Goal: Communication & Community: Answer question/provide support

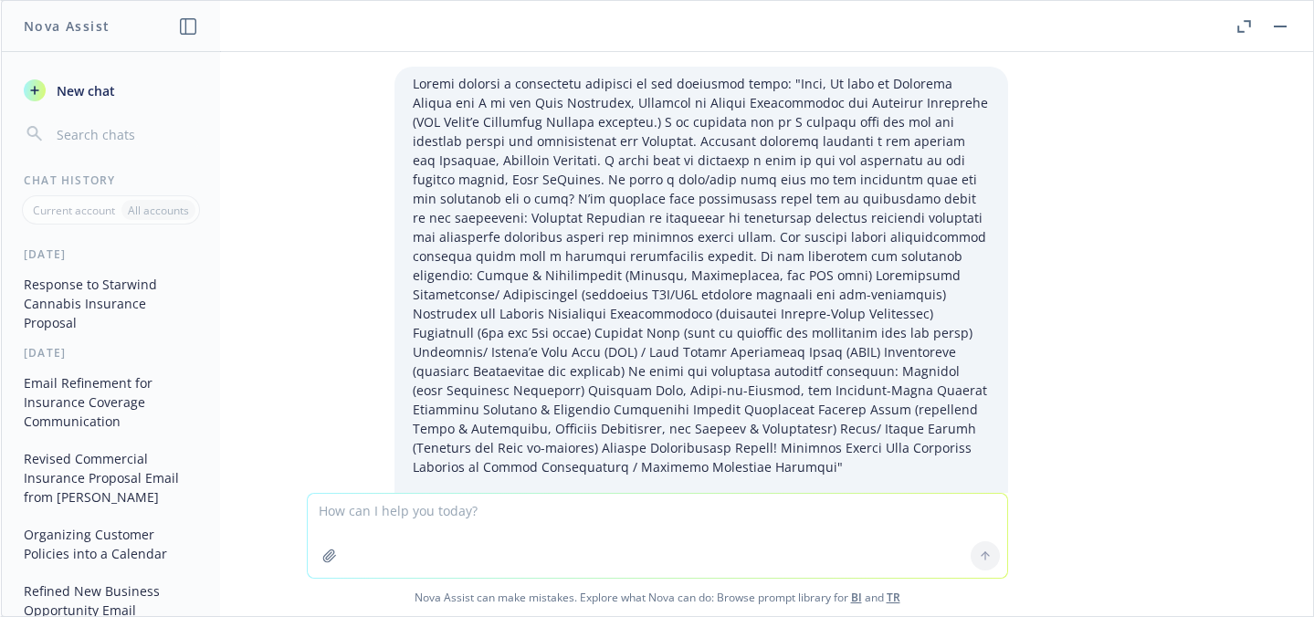
scroll to position [478, 0]
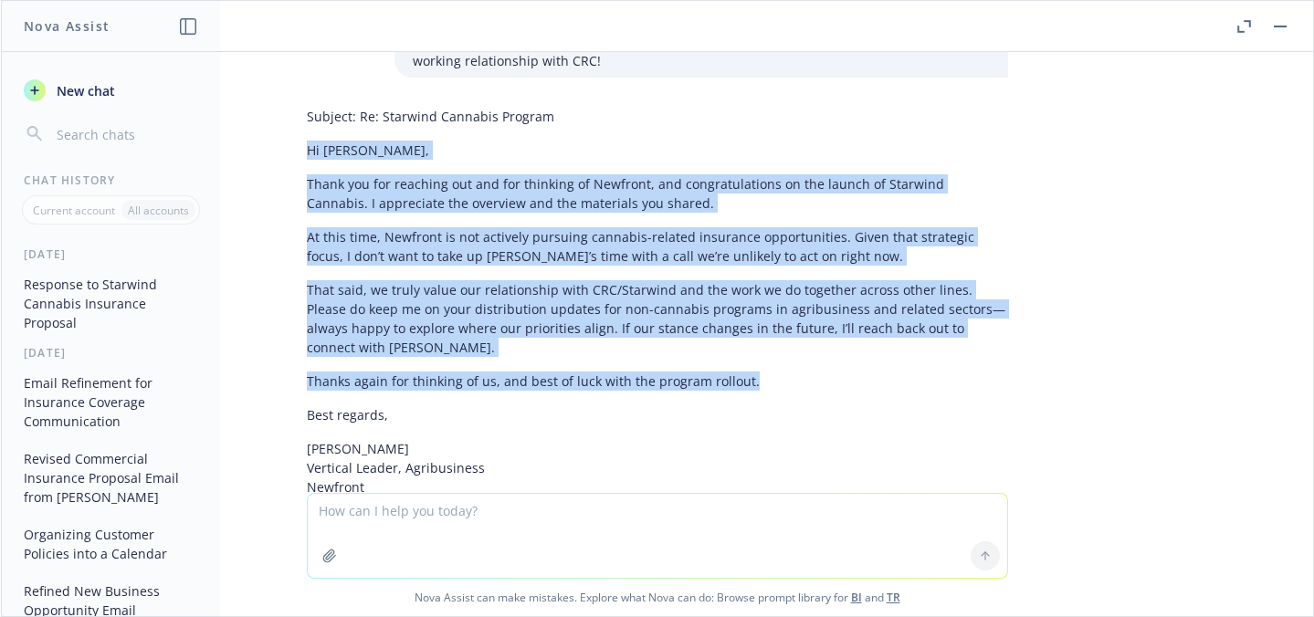
click at [81, 92] on span "New chat" at bounding box center [84, 90] width 62 height 19
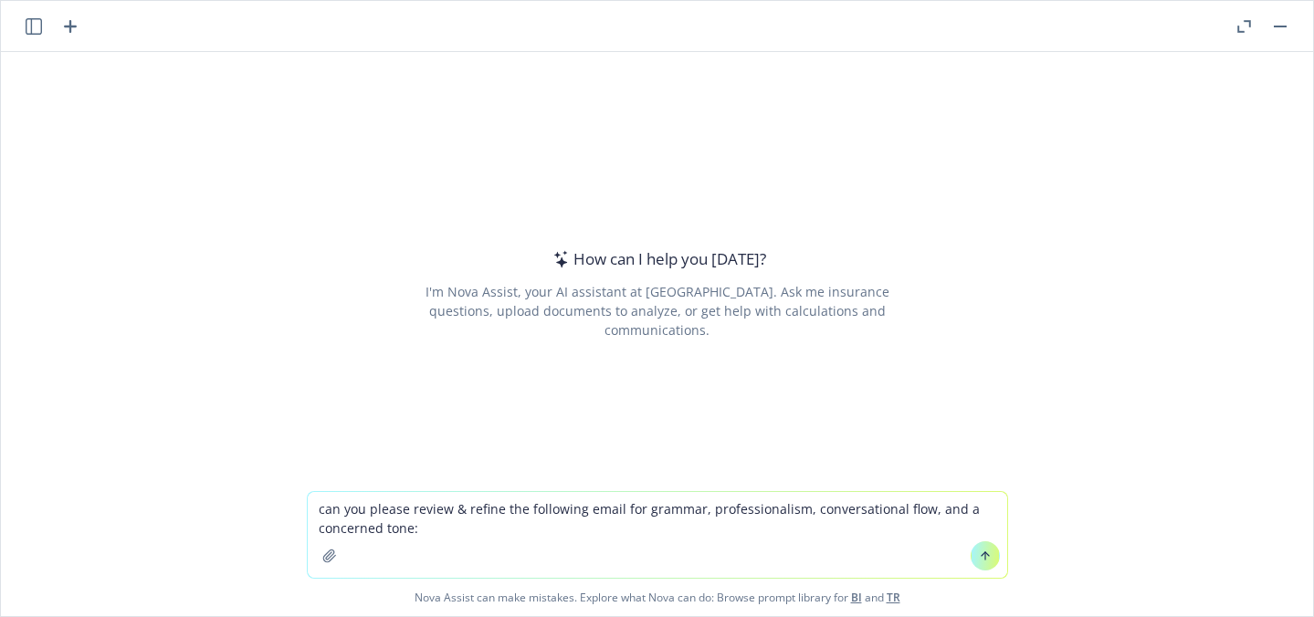
type textarea "lor ips dolors ametco & adipis eli seddoeius tempo inc utlabor, etdoloremagnaal…"
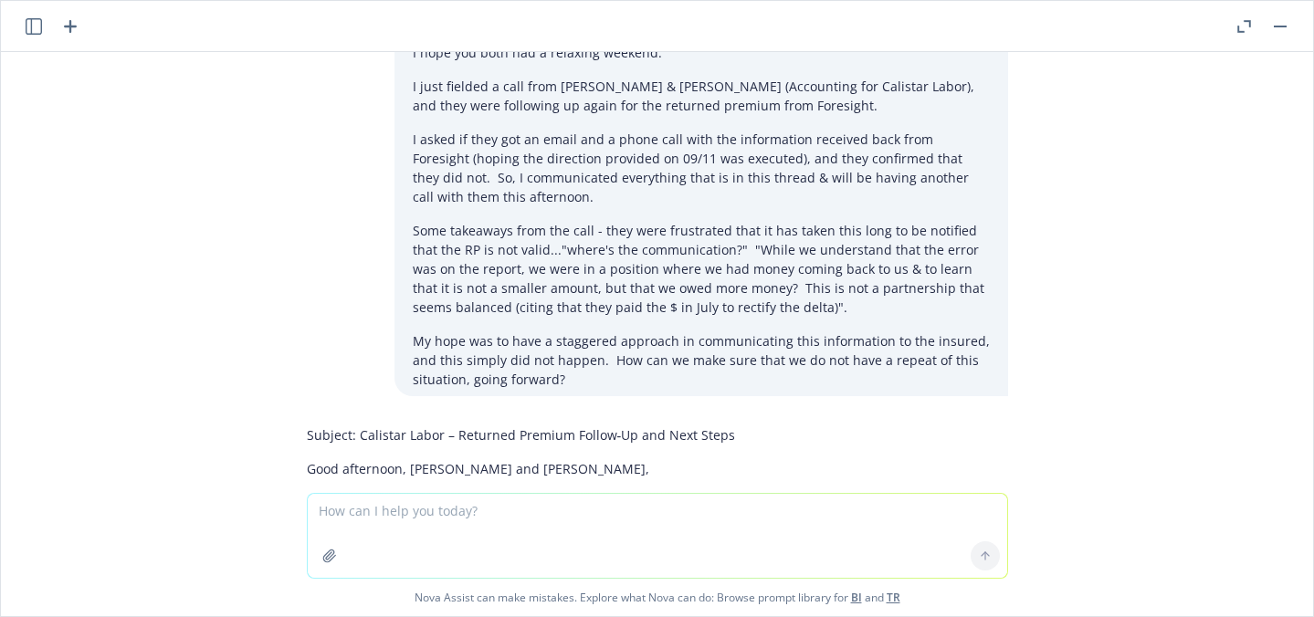
scroll to position [0, 0]
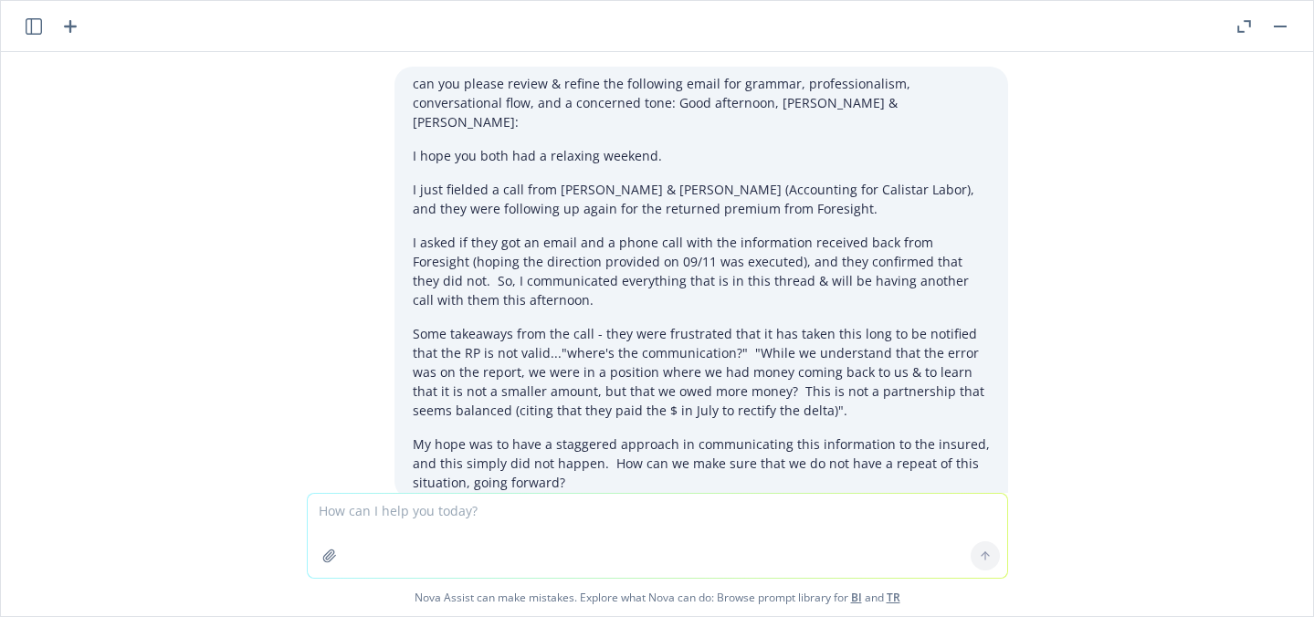
click at [32, 21] on icon "button" at bounding box center [34, 26] width 16 height 16
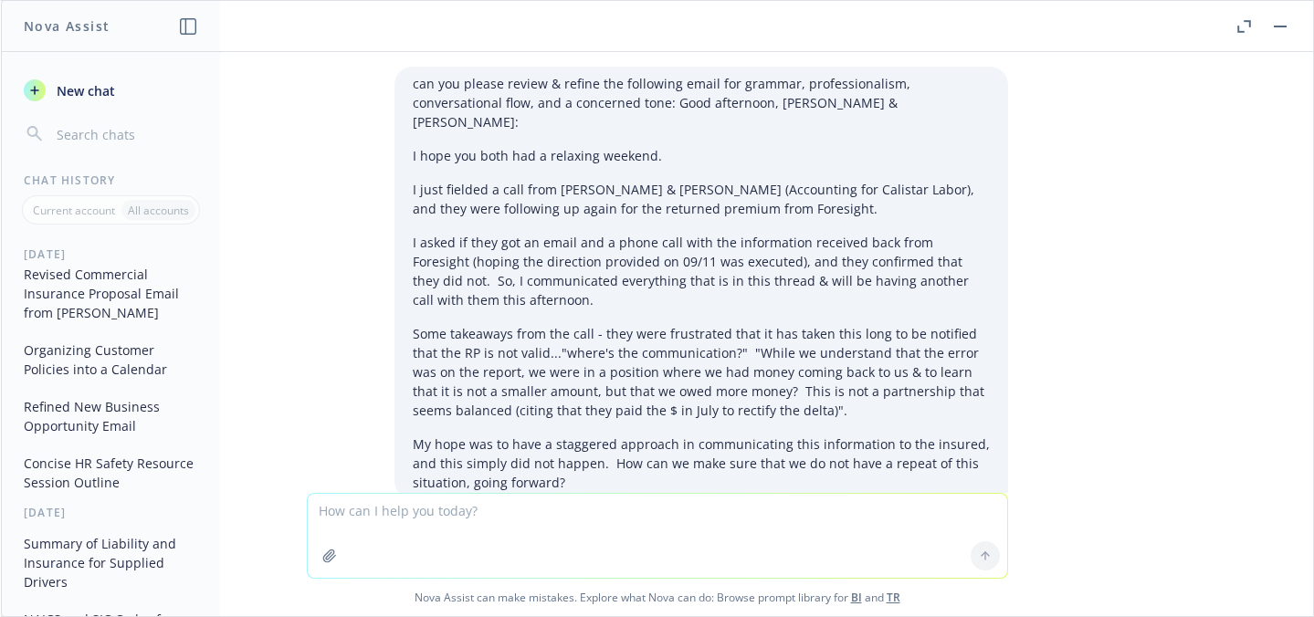
scroll to position [261, 0]
click at [106, 352] on button "Organizing Customer Policies into a Calendar" at bounding box center [110, 358] width 189 height 49
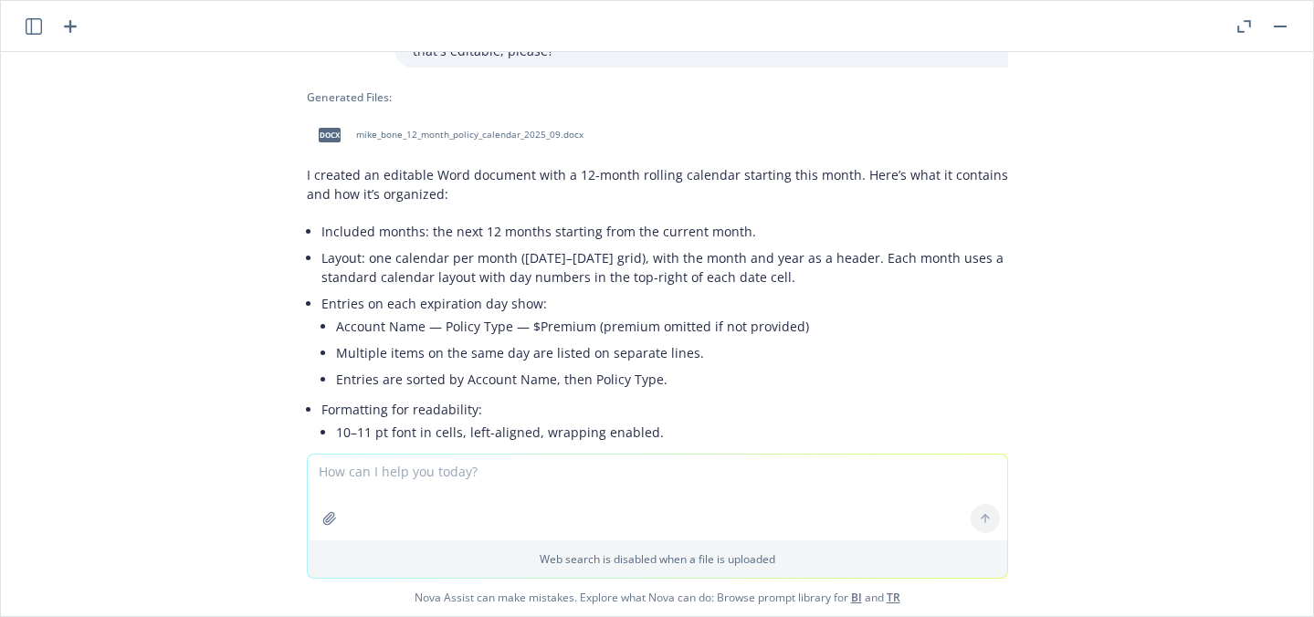
scroll to position [181, 0]
click at [33, 30] on icon "button" at bounding box center [34, 26] width 16 height 16
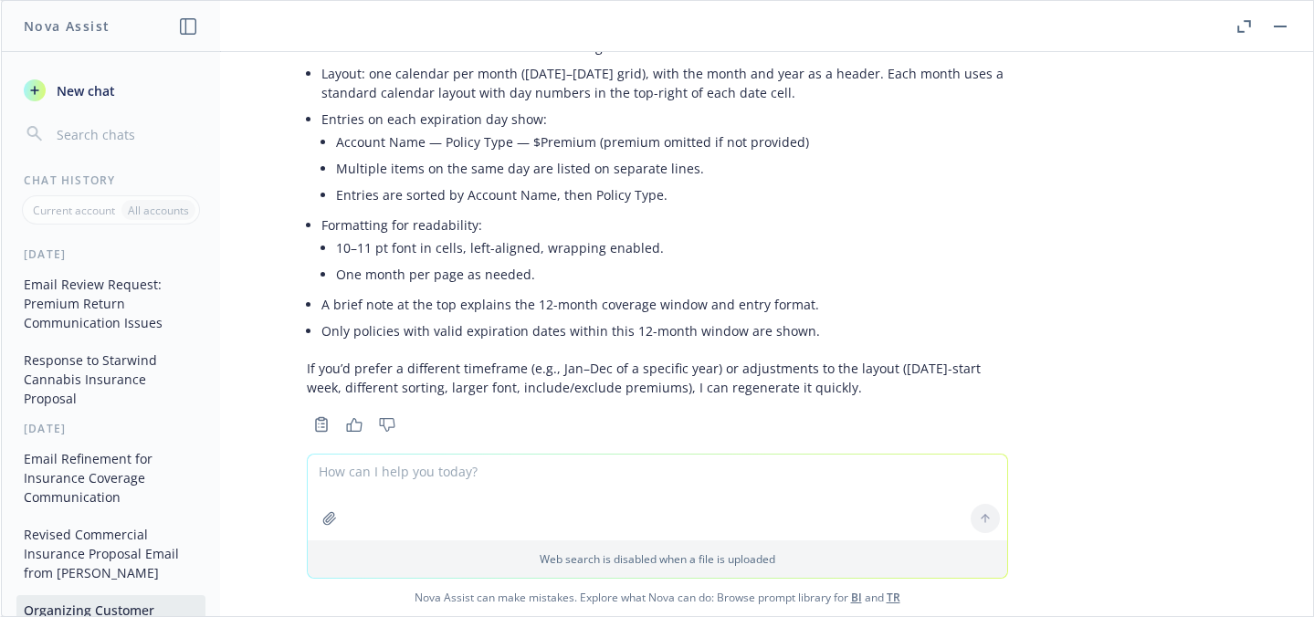
scroll to position [374, 0]
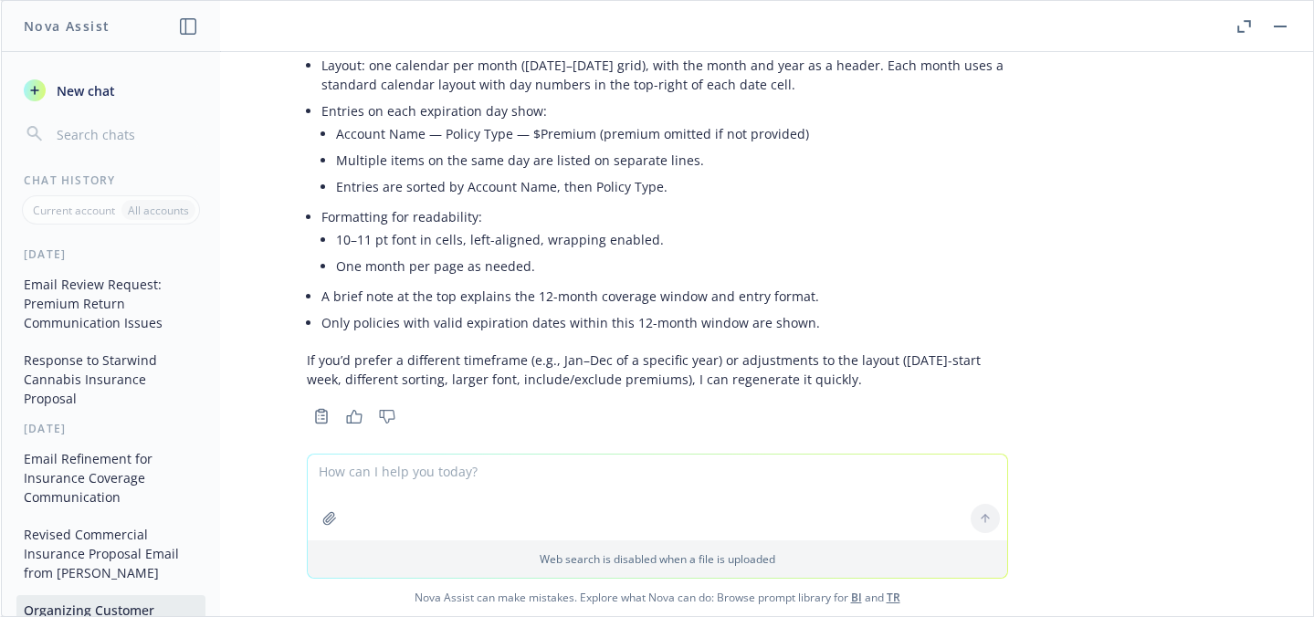
click at [63, 314] on button "Email Review Request: Premium Return Communication Issues" at bounding box center [110, 303] width 189 height 68
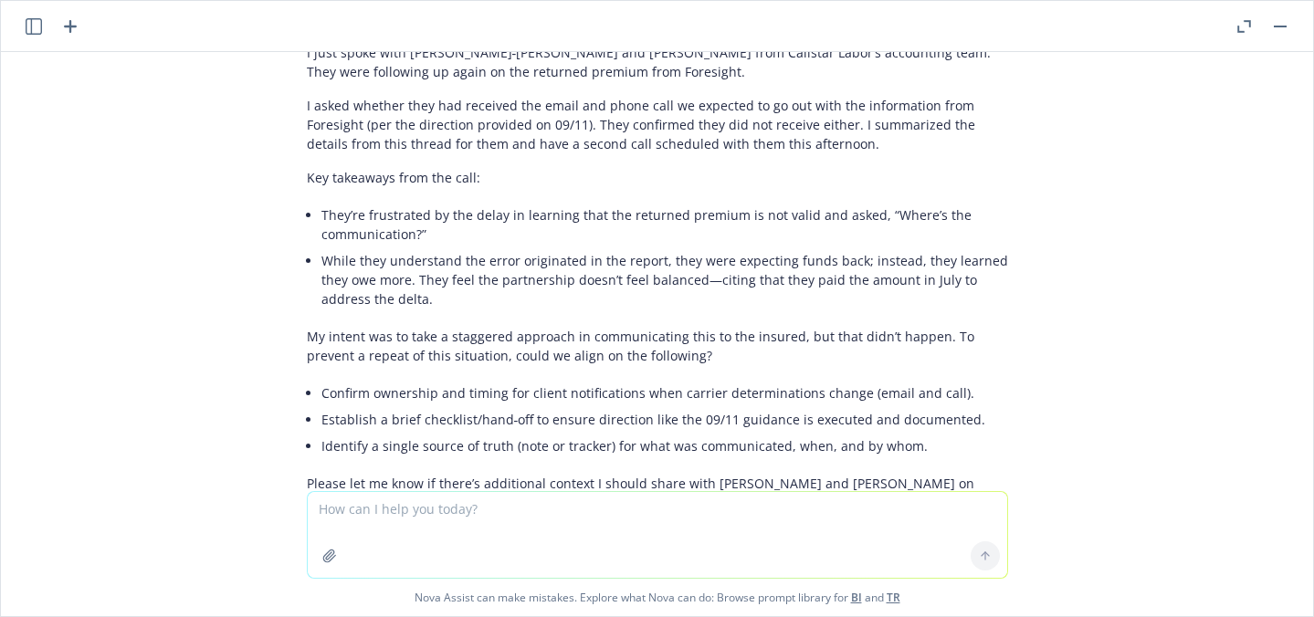
scroll to position [572, 0]
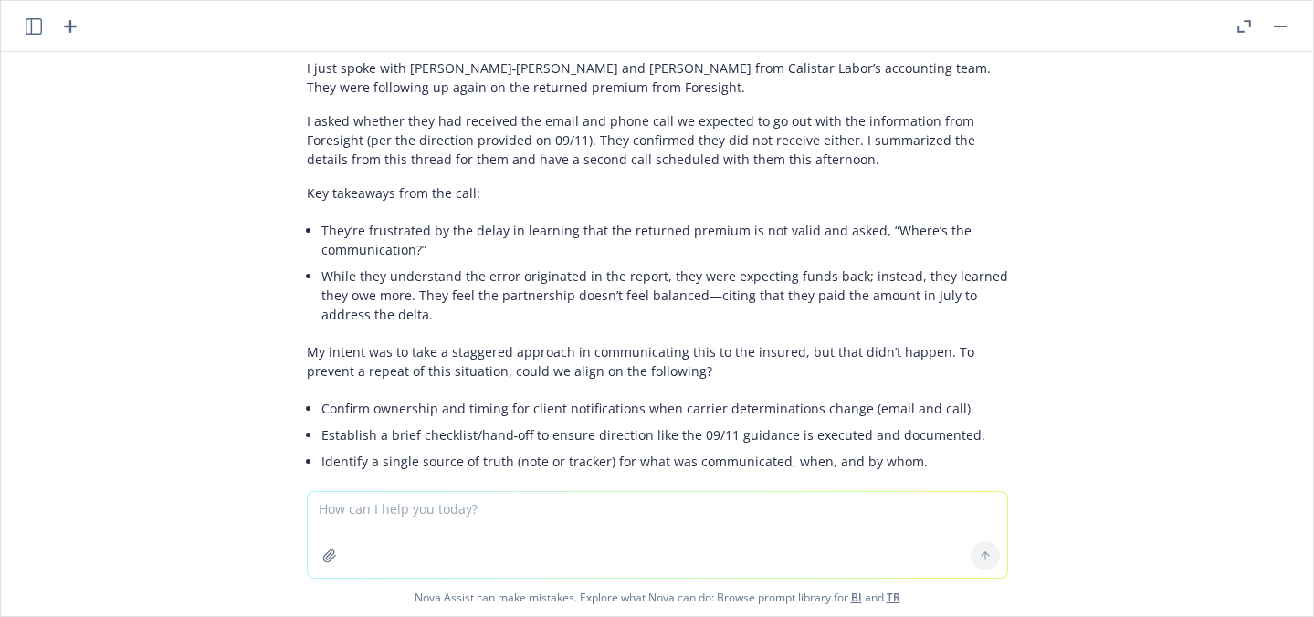
click at [34, 34] on icon "button" at bounding box center [34, 26] width 16 height 16
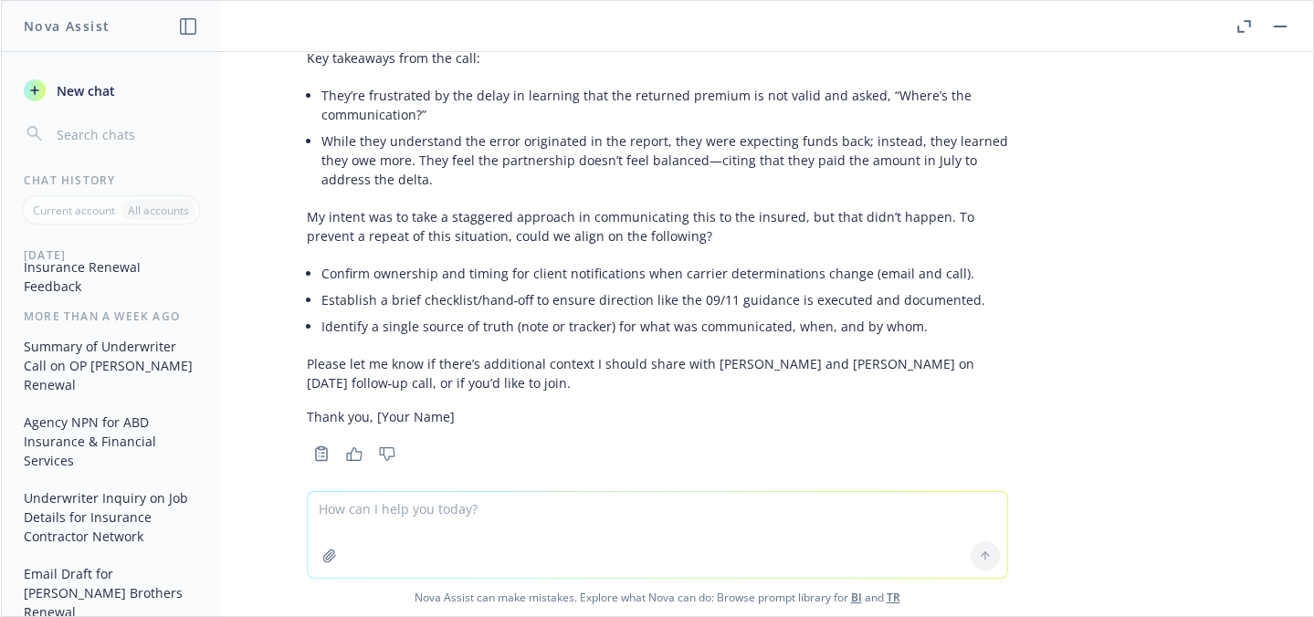
scroll to position [772, 0]
click at [88, 367] on button "Summary of Underwriter Call on OP [PERSON_NAME] Renewal" at bounding box center [110, 362] width 189 height 68
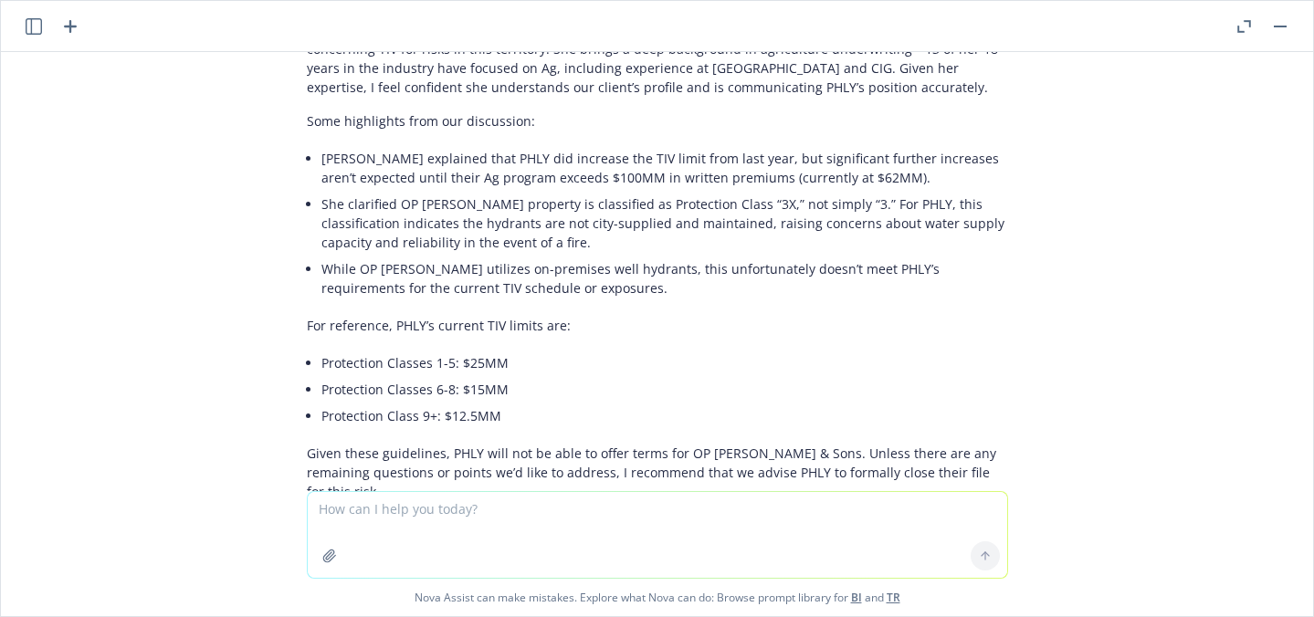
scroll to position [2754, 0]
click at [34, 32] on icon "button" at bounding box center [34, 26] width 16 height 16
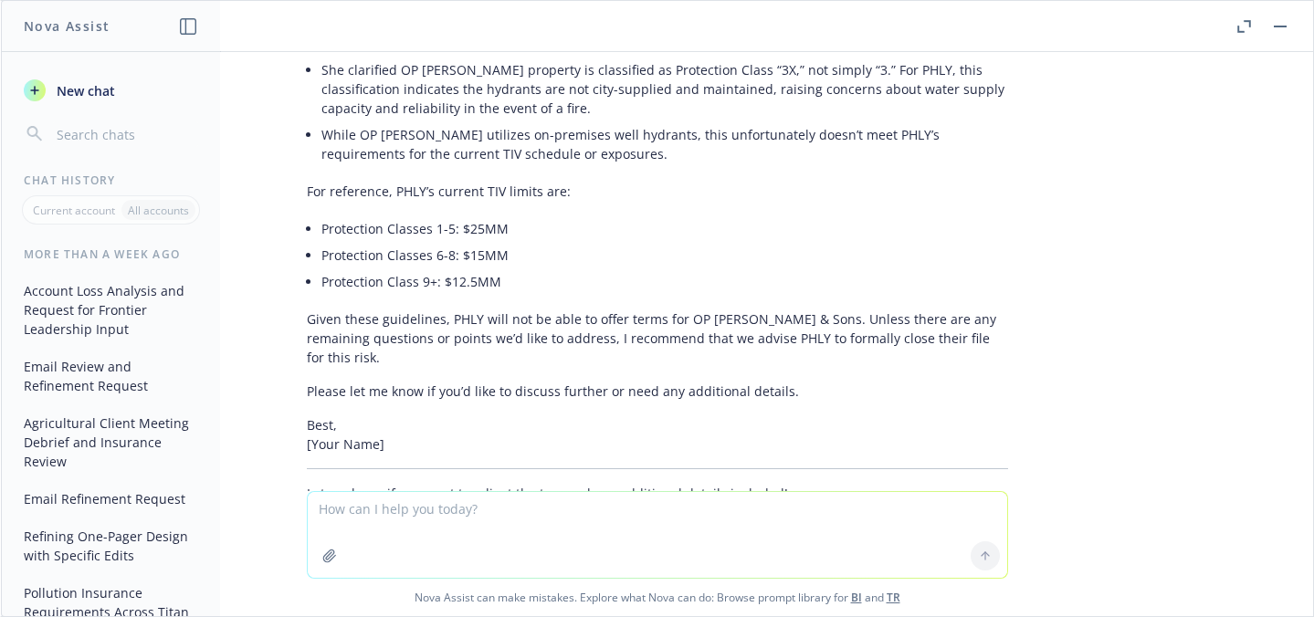
scroll to position [1846, 0]
click at [113, 463] on button "Agricultural Client Meeting Debrief and Insurance Review" at bounding box center [110, 441] width 189 height 68
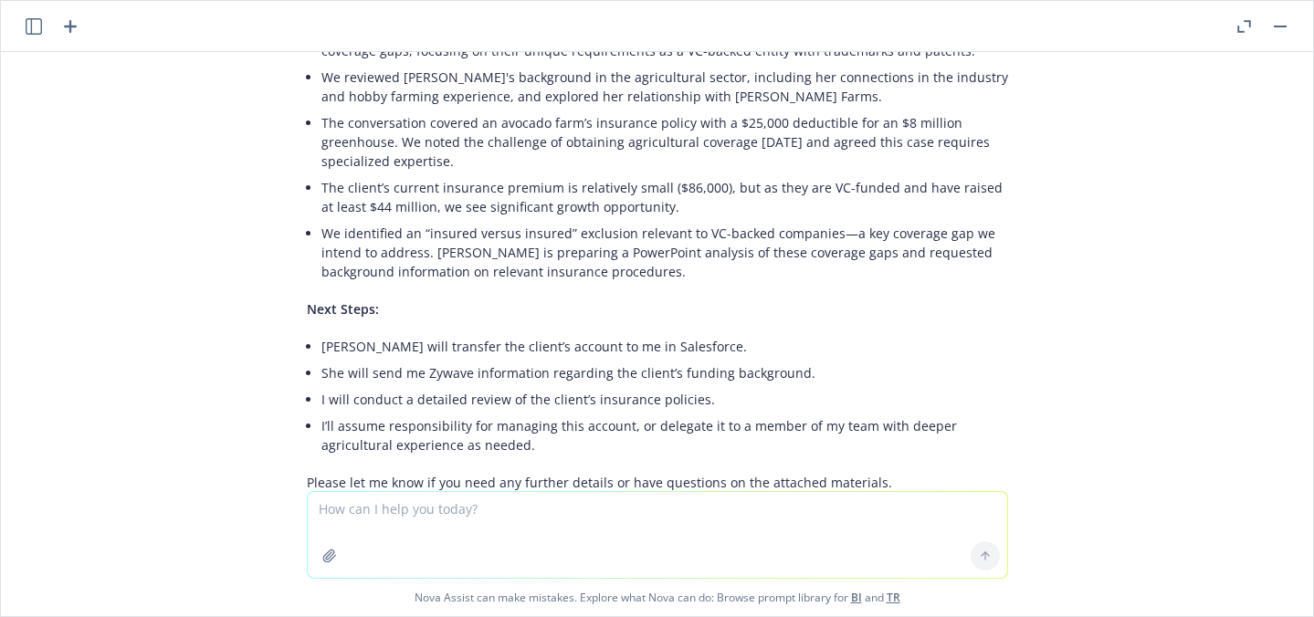
scroll to position [1639, 0]
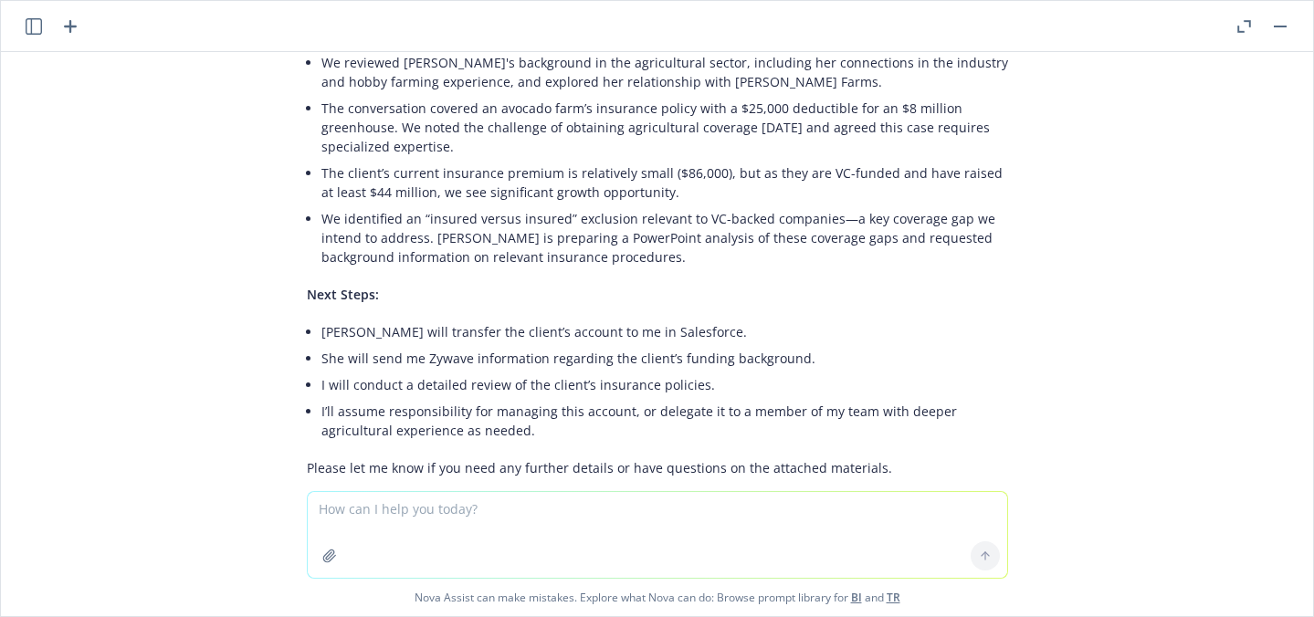
click at [72, 26] on icon "button" at bounding box center [70, 26] width 13 height 13
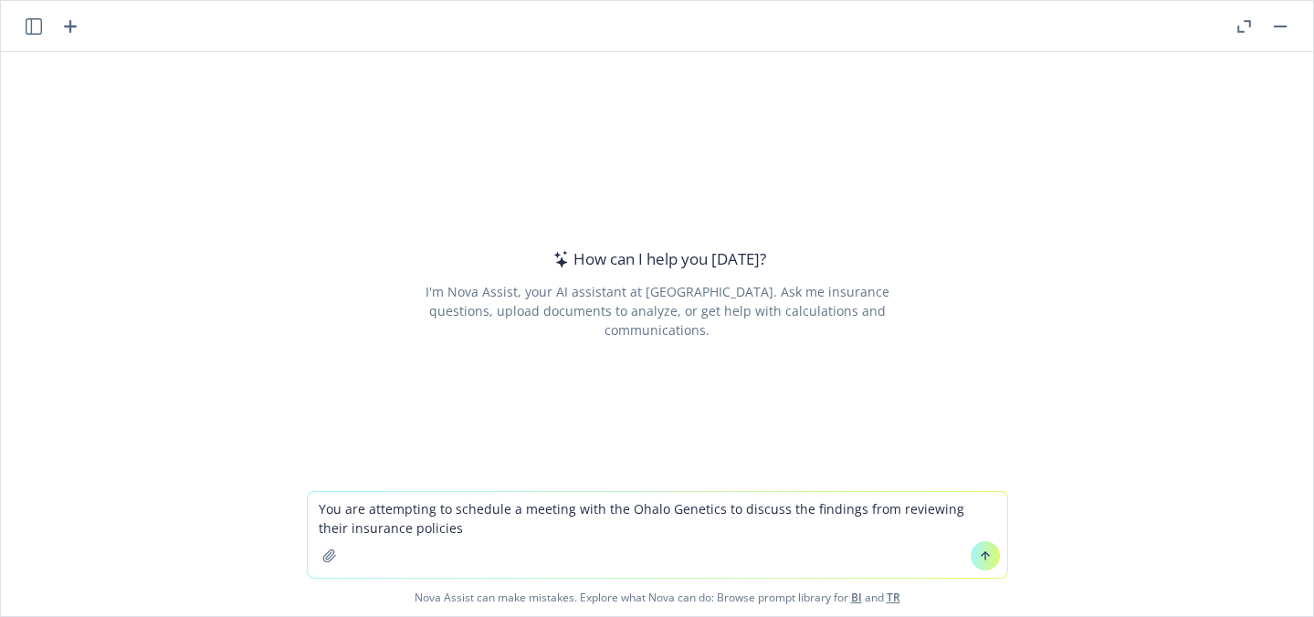
click at [446, 533] on textarea "You are attempting to schedule a meeting with the Ohalo Genetics to discuss the…" at bounding box center [657, 535] width 699 height 86
click at [643, 531] on textarea "You are attempting to schedule a meeting with the Ohalo Genetics to discuss the…" at bounding box center [657, 535] width 699 height 86
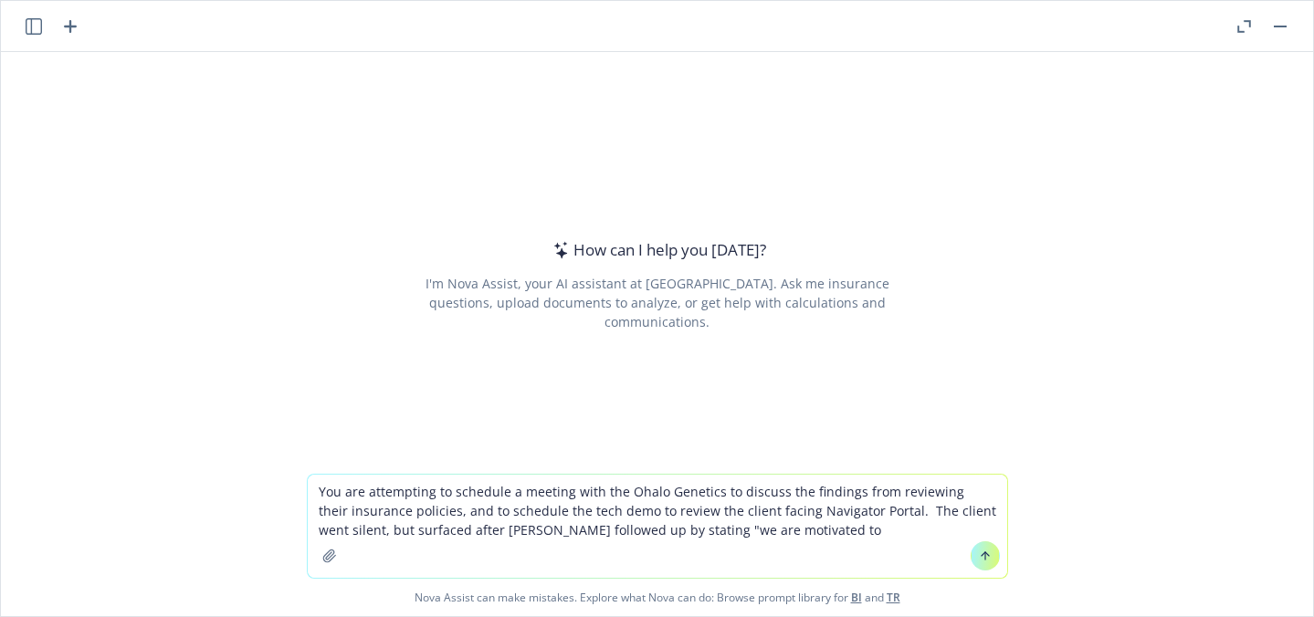
drag, startPoint x: 755, startPoint y: 525, endPoint x: 629, endPoint y: 536, distance: 126.5
click at [629, 536] on textarea "You are attempting to schedule a meeting with the Ohalo Genetics to discuss the…" at bounding box center [657, 526] width 699 height 103
paste textarea "We are motivated to succeed and support you. Please let us know how we should b…"
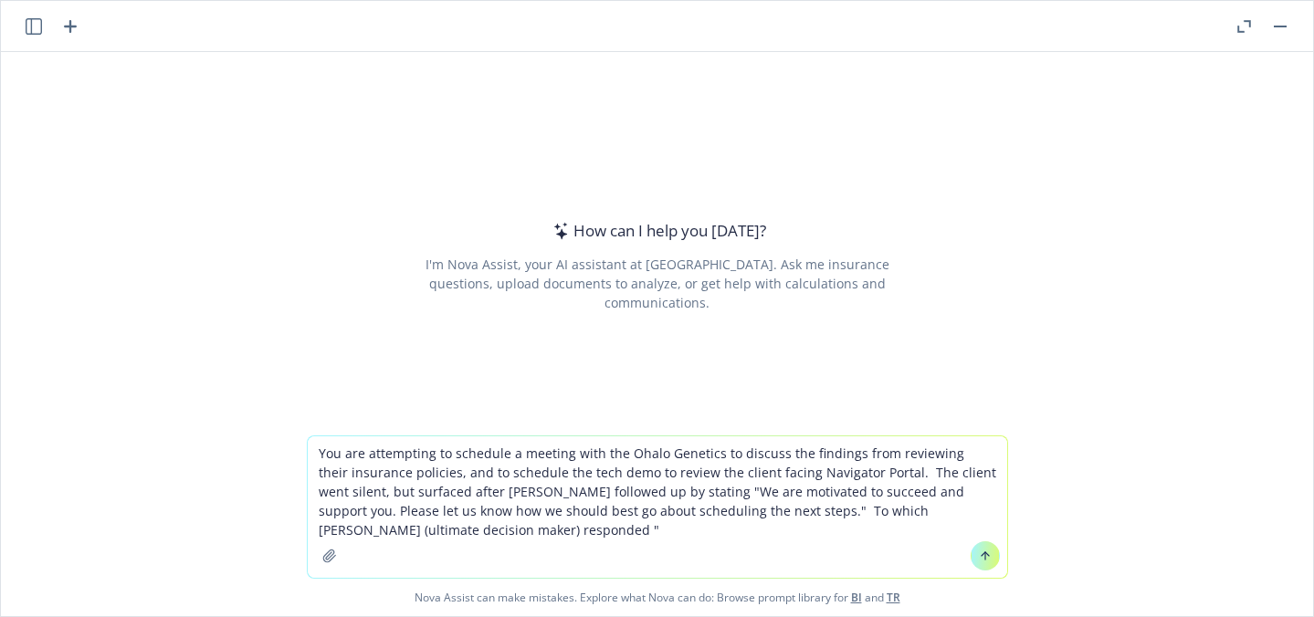
paste textarea "Thanks -- sorry for the slow response, we've been traveling. [PERSON_NAME], can…"
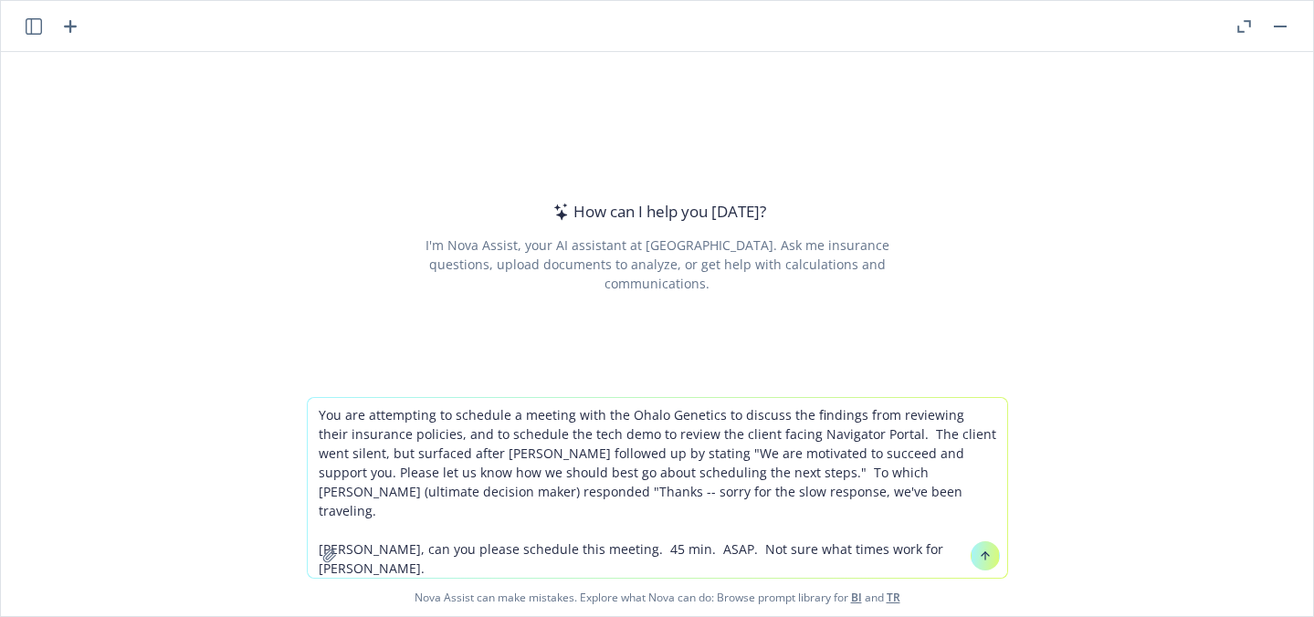
click at [336, 516] on textarea "You are attempting to schedule a meeting with the Ohalo Genetics to discuss the…" at bounding box center [657, 488] width 699 height 180
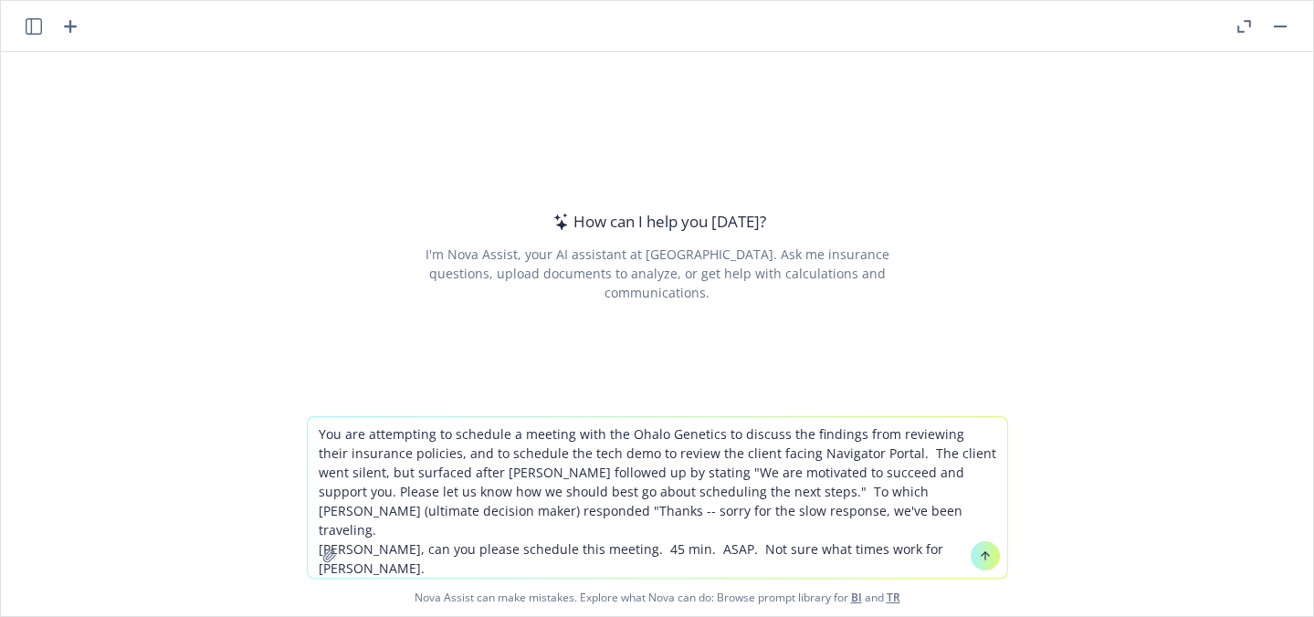
click at [921, 530] on textarea "You are attempting to schedule a meeting with the Ohalo Genetics to discuss the…" at bounding box center [657, 497] width 699 height 161
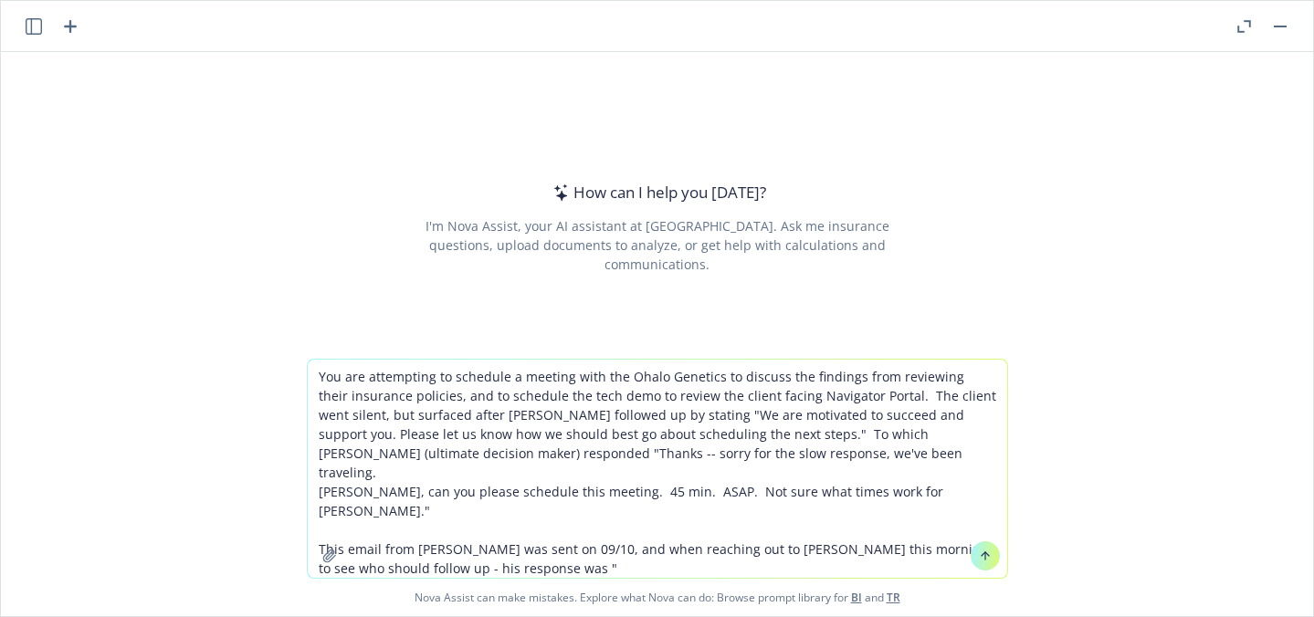
click at [557, 511] on textarea "You are attempting to schedule a meeting with the Ohalo Genetics to discuss the…" at bounding box center [657, 469] width 699 height 218
paste textarea "Good afternoon [PERSON_NAME], Hope you had a great weekend! We should probably …"
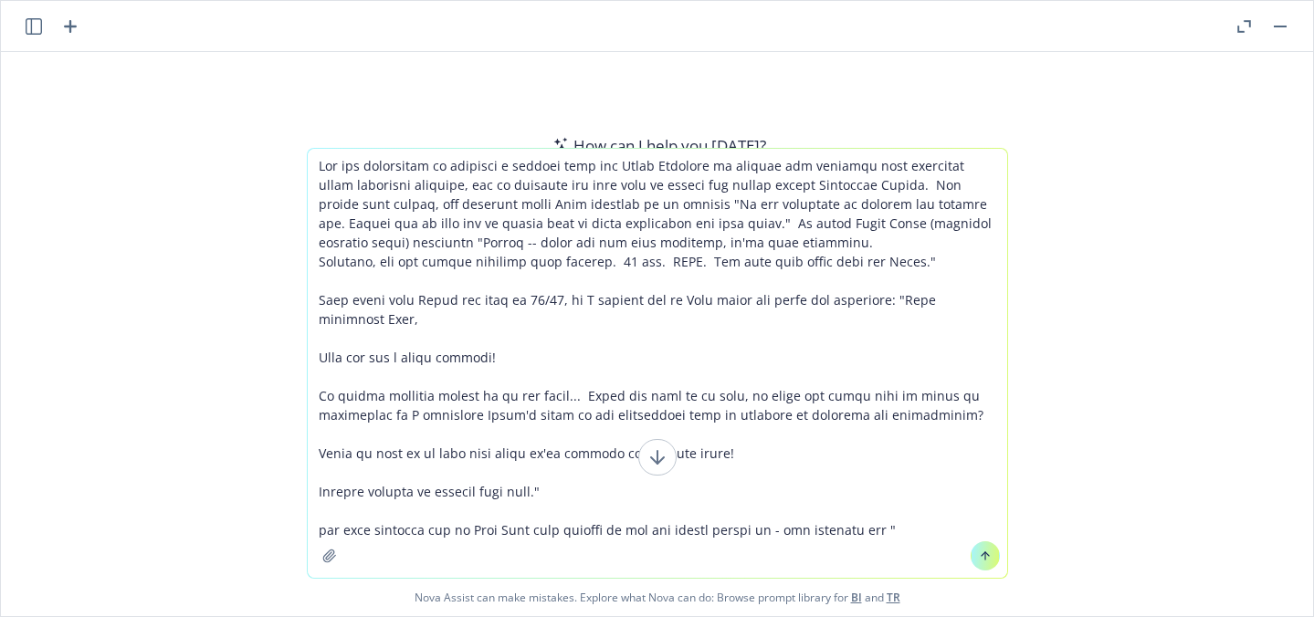
click at [316, 347] on textarea at bounding box center [657, 363] width 699 height 429
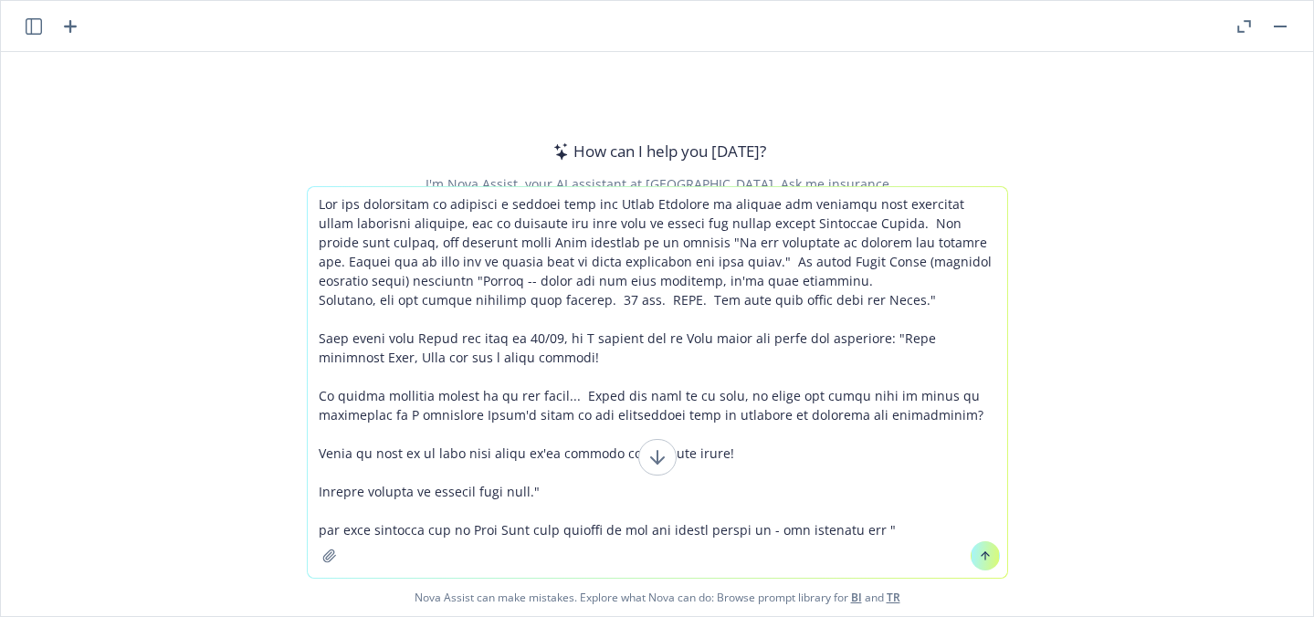
click at [313, 396] on textarea at bounding box center [657, 382] width 699 height 391
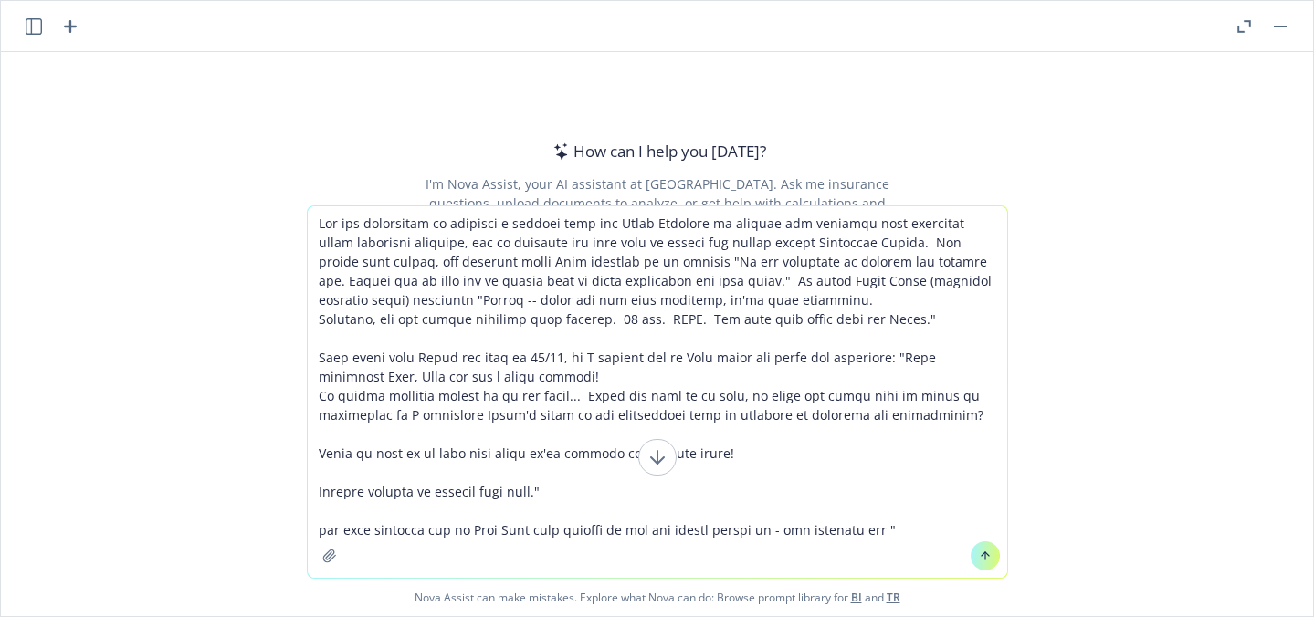
click at [323, 431] on textarea at bounding box center [657, 392] width 699 height 372
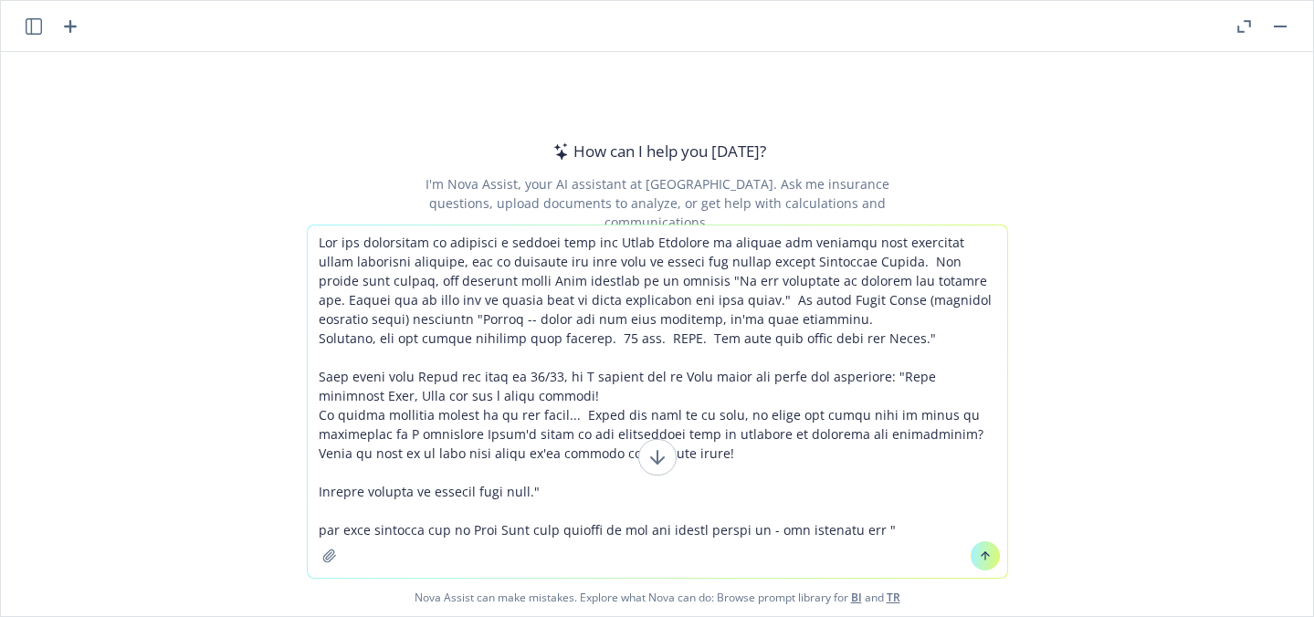
click at [321, 480] on textarea at bounding box center [657, 402] width 699 height 352
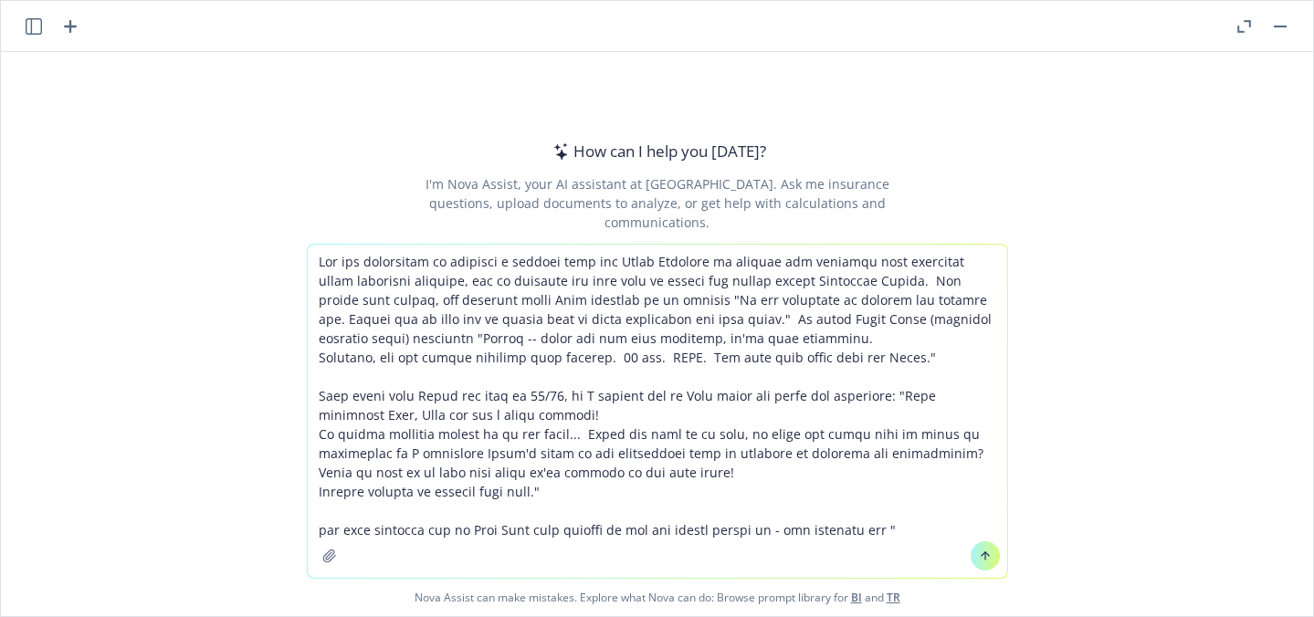
drag, startPoint x: 787, startPoint y: 530, endPoint x: 310, endPoint y: 528, distance: 477.5
click at [310, 528] on textarea at bounding box center [657, 411] width 699 height 333
click at [478, 525] on textarea at bounding box center [657, 411] width 699 height 333
paste textarea "I think it makes sense for you to follow up to encourage them to find time"
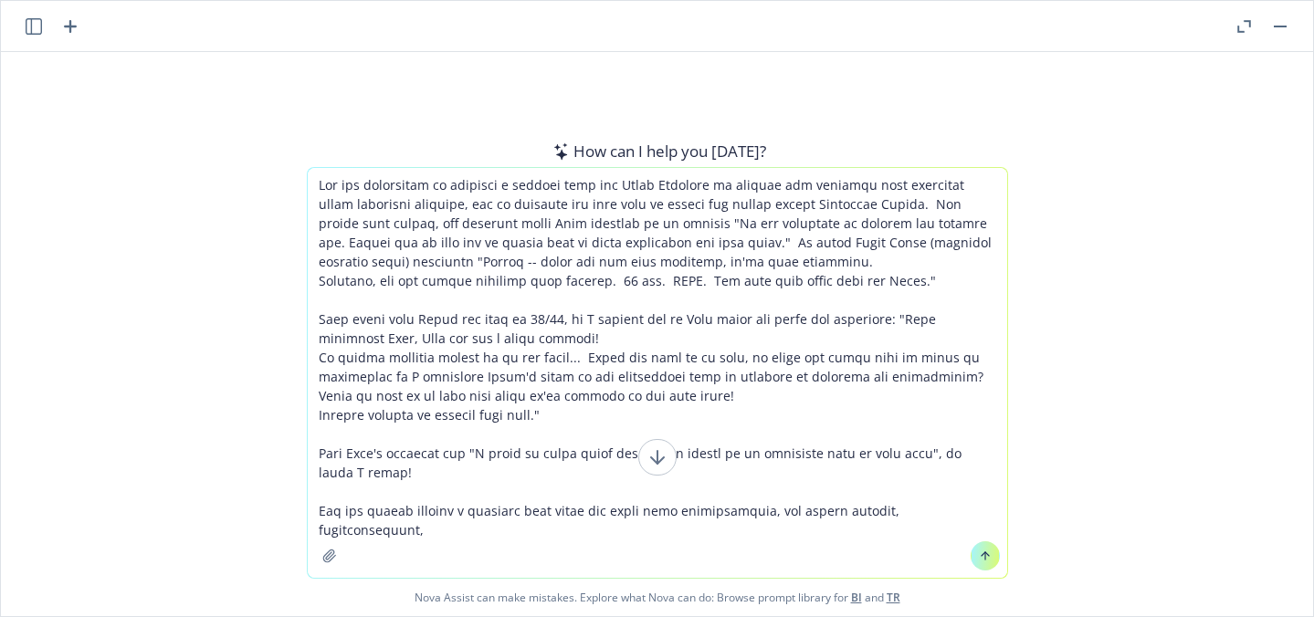
click at [887, 509] on textarea at bounding box center [657, 373] width 699 height 410
click at [578, 521] on textarea at bounding box center [657, 373] width 699 height 410
click at [537, 535] on textarea at bounding box center [657, 373] width 699 height 410
click at [628, 530] on textarea at bounding box center [657, 373] width 699 height 410
type textarea "You are attempting to schedule a meeting with the Ohalo Genetics to discuss the…"
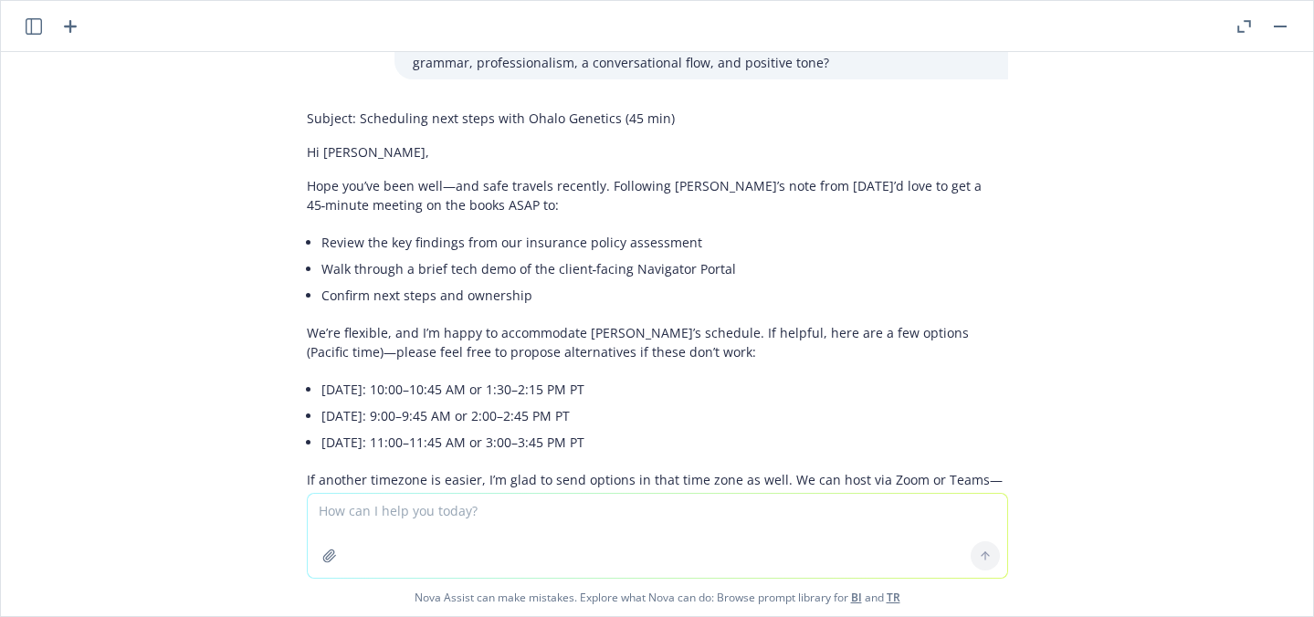
scroll to position [384, 0]
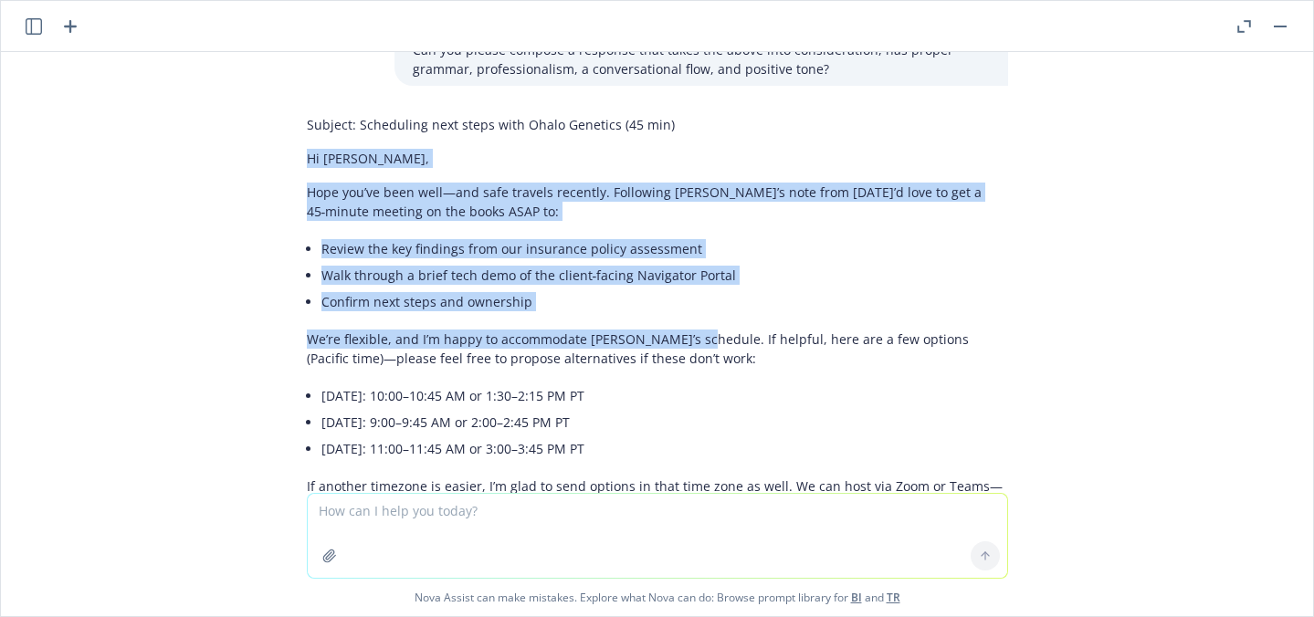
drag, startPoint x: 675, startPoint y: 302, endPoint x: 286, endPoint y: 127, distance: 426.6
click at [292, 127] on div "Subject: Scheduling next steps with Ohalo Genetics (45 min) Hi [PERSON_NAME], H…" at bounding box center [657, 420] width 730 height 625
copy div "Hi [PERSON_NAME], Hope you’ve been well—and safe travels recently. Following [P…"
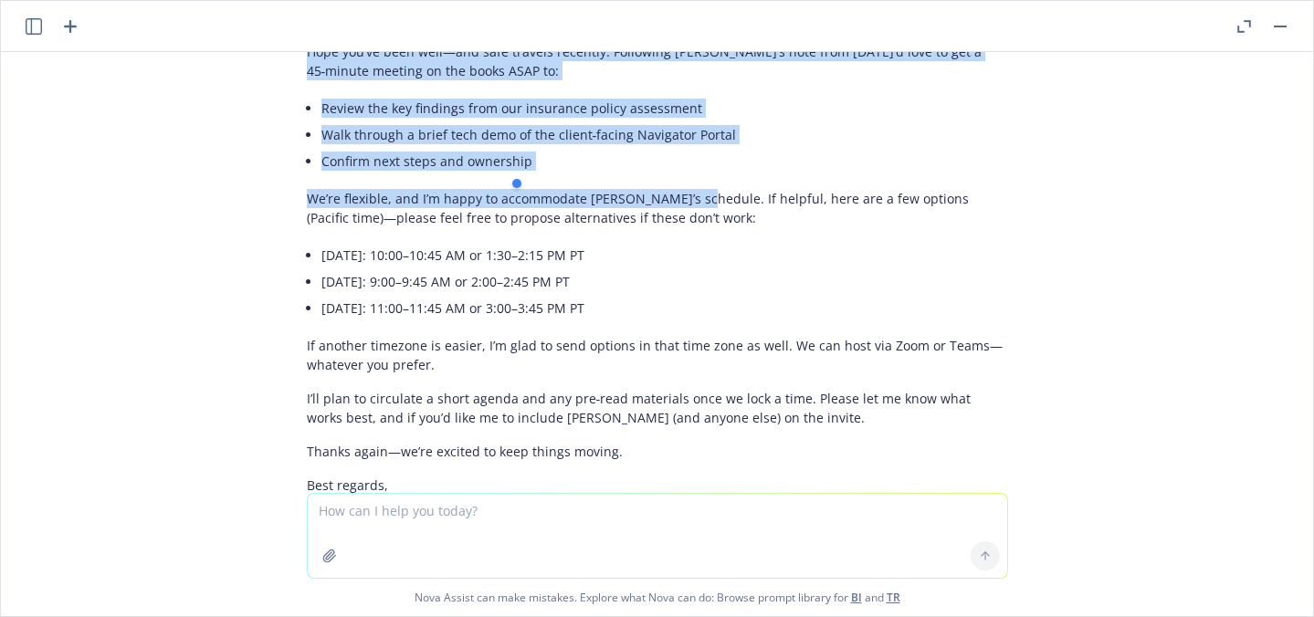
scroll to position [527, 0]
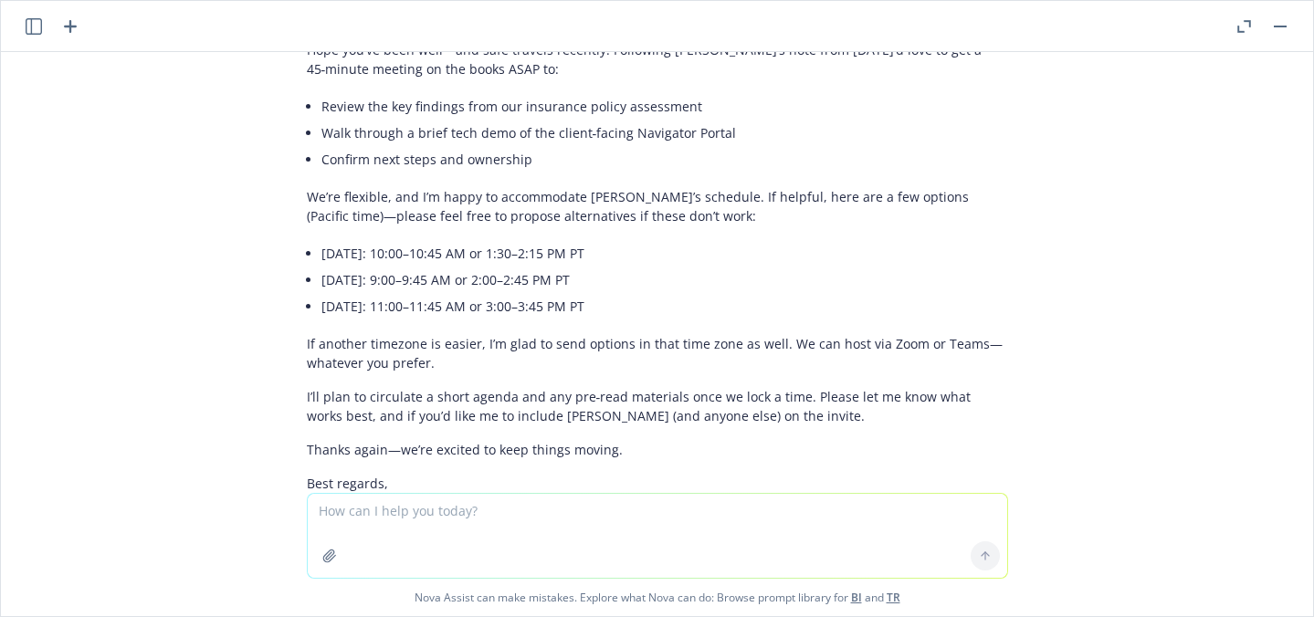
click at [411, 517] on textarea at bounding box center [657, 536] width 699 height 84
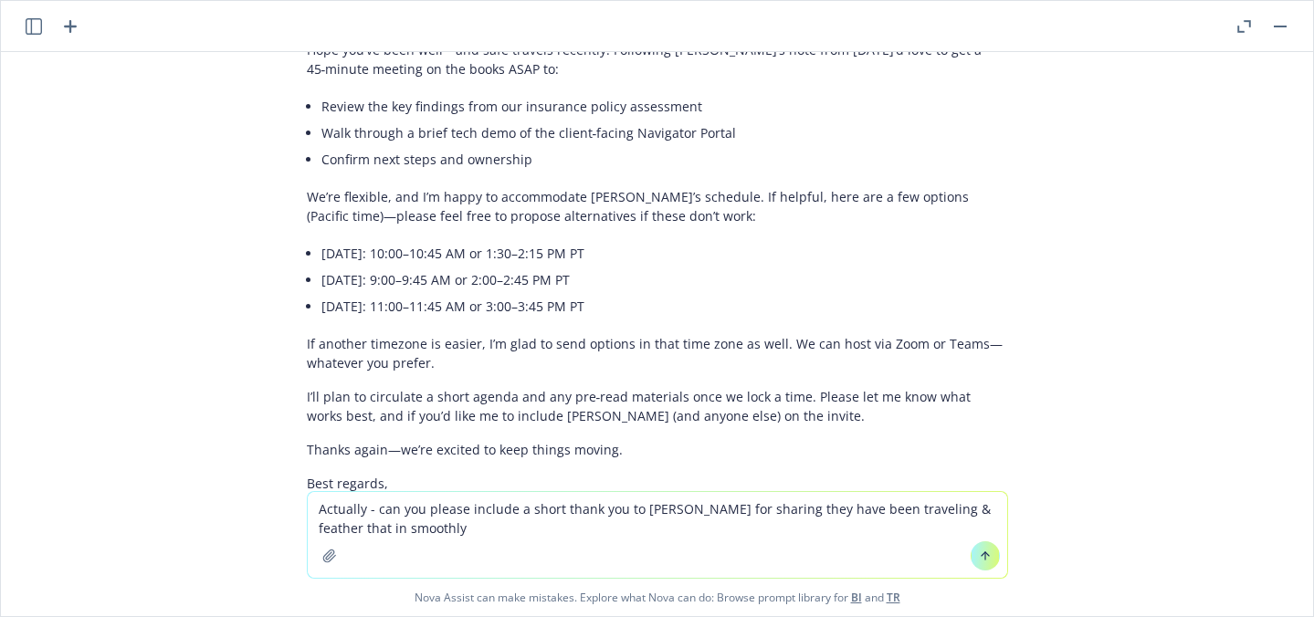
type textarea "Actually - can you please include a short thank you to [PERSON_NAME] for sharin…"
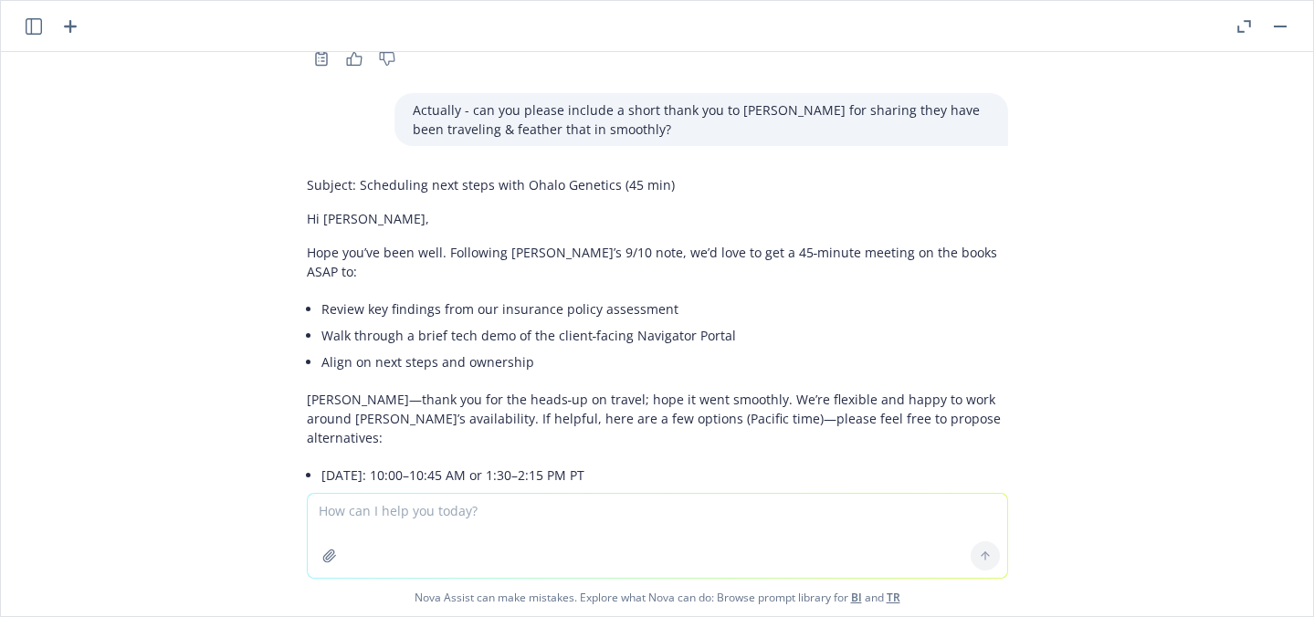
scroll to position [1060, 0]
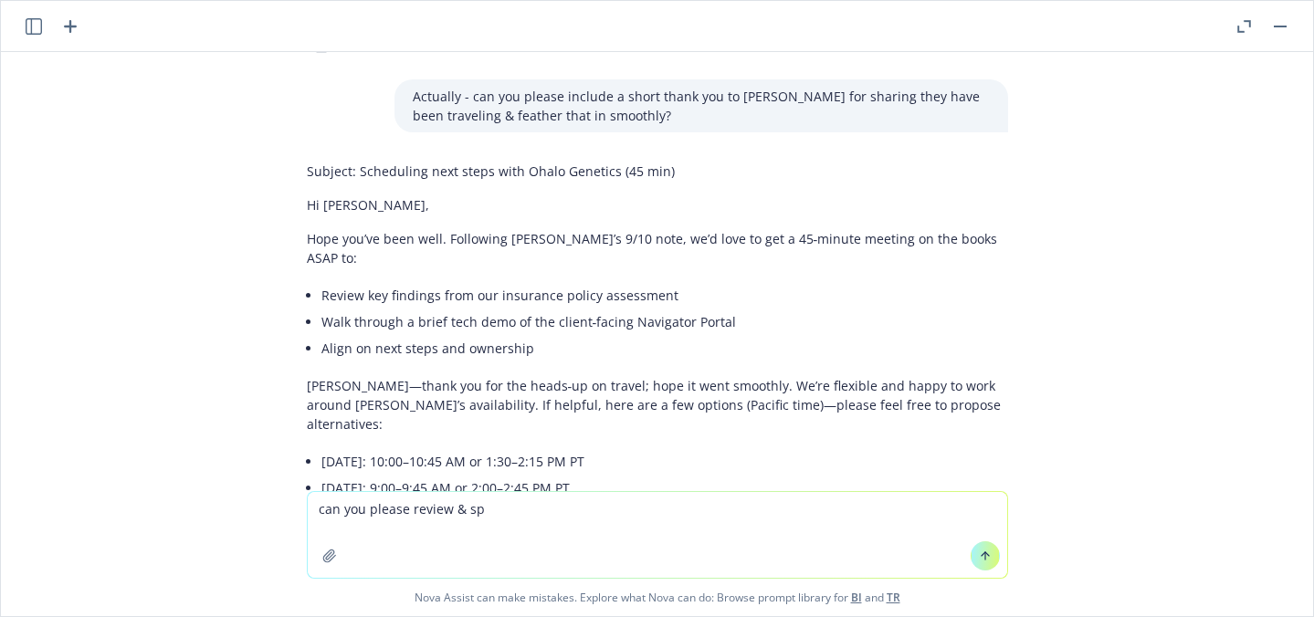
drag, startPoint x: 510, startPoint y: 511, endPoint x: 220, endPoint y: 499, distance: 290.6
click at [220, 499] on div "can you please review & sp Nova Assist can make mistakes. Explore what Nova can…" at bounding box center [657, 553] width 1312 height 125
paste textarea "Good afternoon [PERSON_NAME], Thank you for responding to our previous message …"
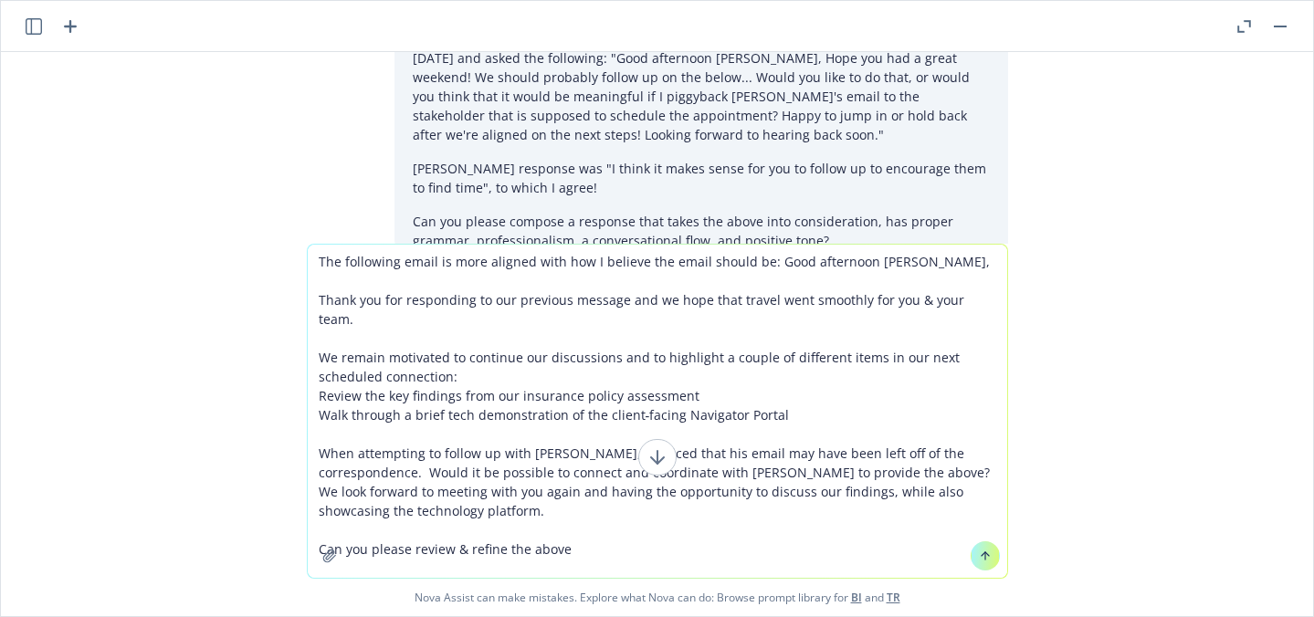
scroll to position [221, 0]
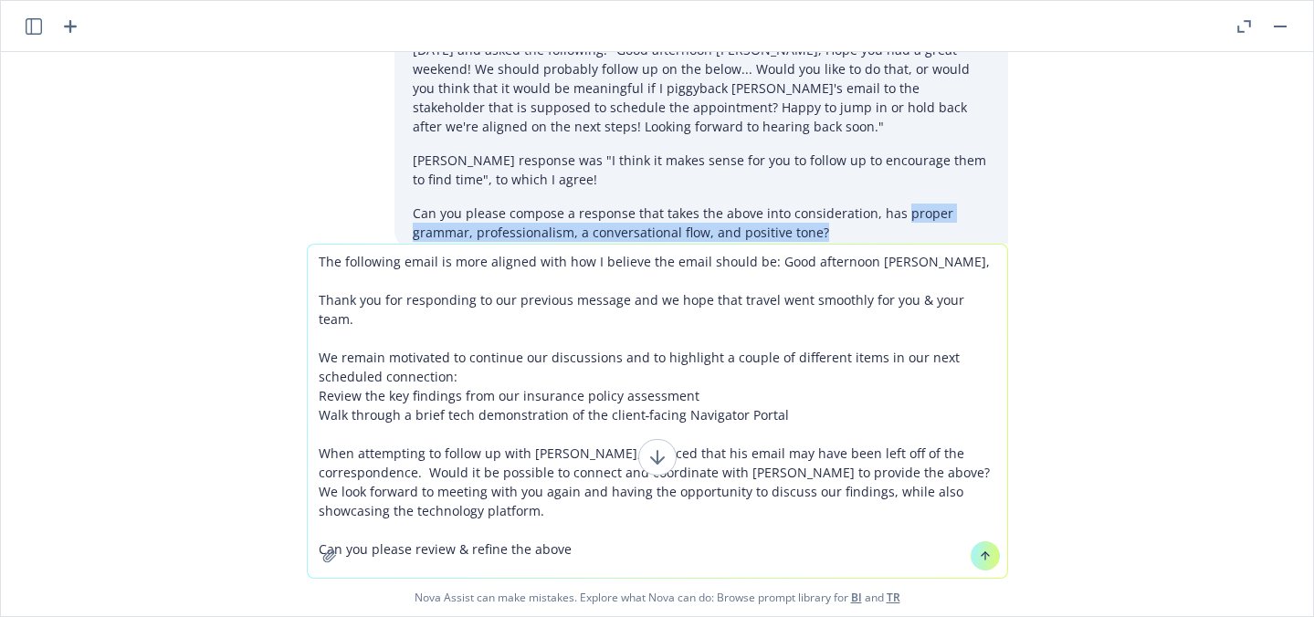
drag, startPoint x: 882, startPoint y: 174, endPoint x: 886, endPoint y: 193, distance: 18.6
click at [886, 204] on p "Can you please compose a response that takes the above into consideration, has …" at bounding box center [701, 223] width 577 height 38
copy p "proper grammar, professionalism, a conversational flow, and positive tone?"
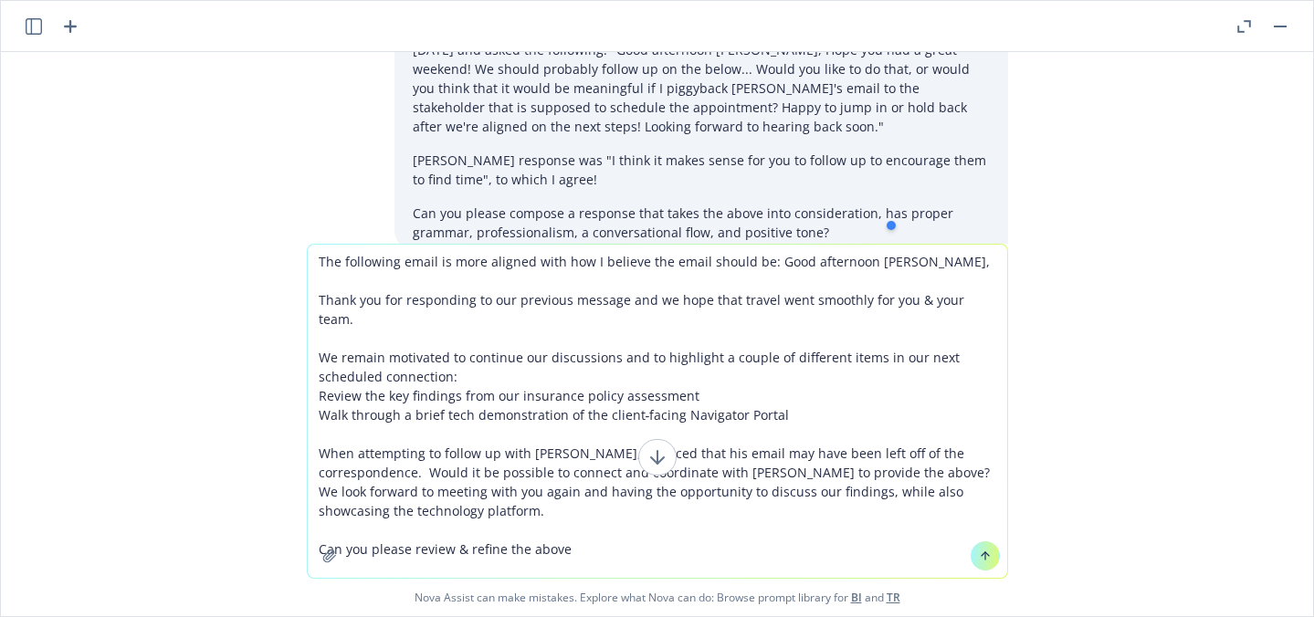
click at [569, 533] on textarea "The following email is more aligned with how I believe the email should be: Goo…" at bounding box center [657, 411] width 699 height 333
paste textarea "proper grammar, professionalism, a conversational flow, and positive tone?"
type textarea "The following email is more aligned with how I believe the email should be: Goo…"
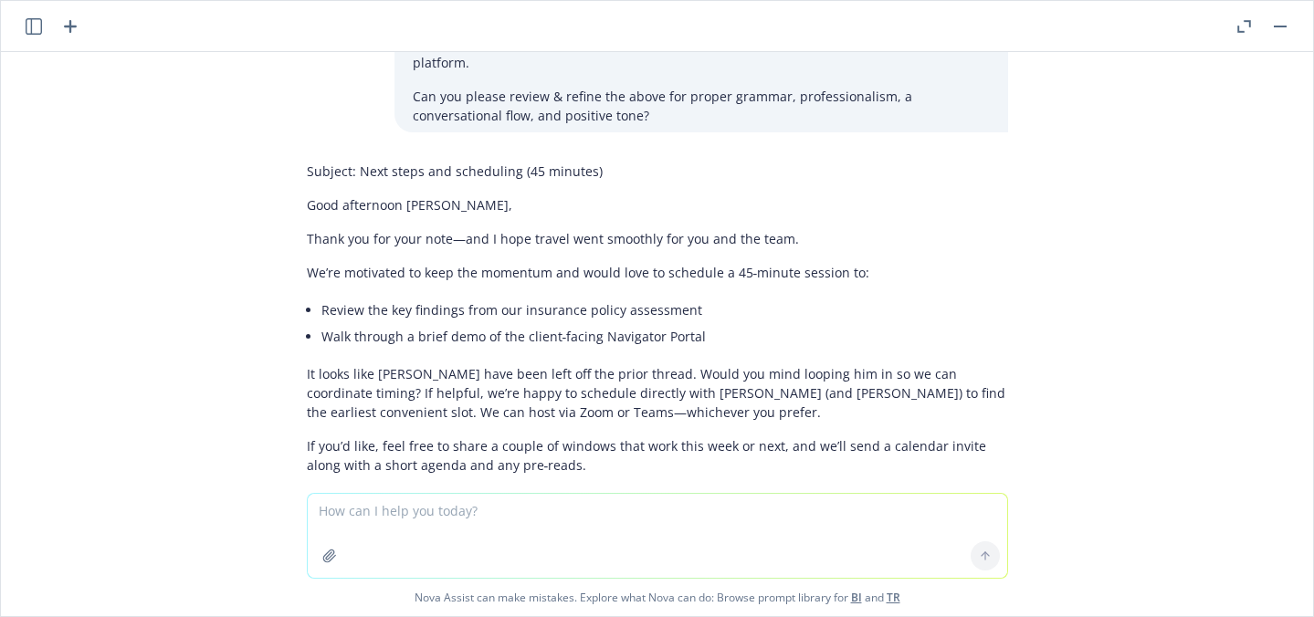
scroll to position [2099, 0]
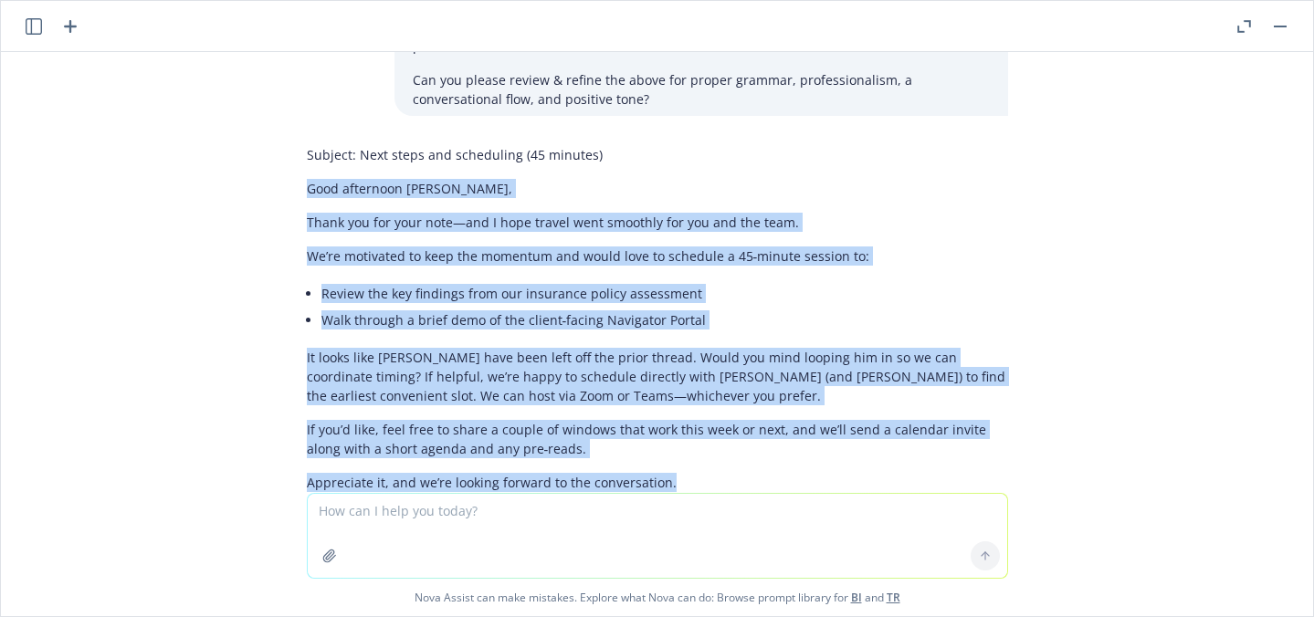
drag, startPoint x: 659, startPoint y: 365, endPoint x: 296, endPoint y: 76, distance: 464.6
click at [307, 138] on div "Subject: Next steps and scheduling (45 minutes) Good afternoon [PERSON_NAME], T…" at bounding box center [657, 364] width 701 height 453
copy div "Good afternoon [PERSON_NAME], Thank you for your note—and I hope travel went sm…"
